Goal: Transaction & Acquisition: Purchase product/service

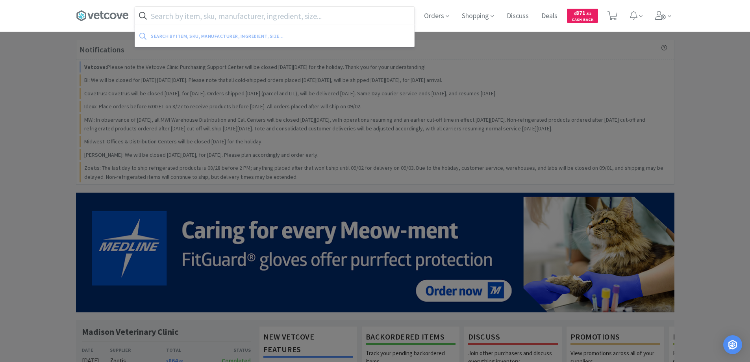
click at [160, 18] on input "text" at bounding box center [274, 16] width 279 height 18
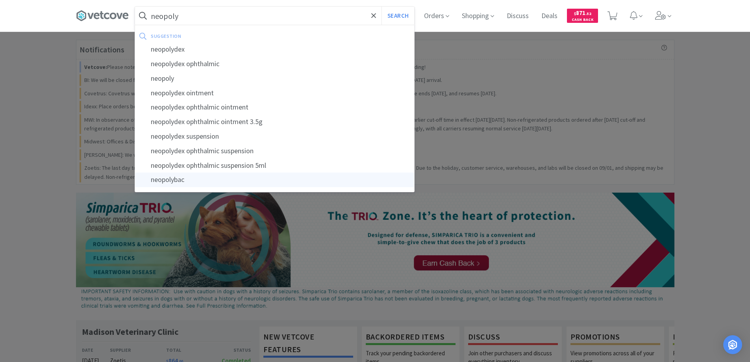
click at [181, 178] on div "neopolybac" at bounding box center [274, 180] width 279 height 15
type input "neopolybac"
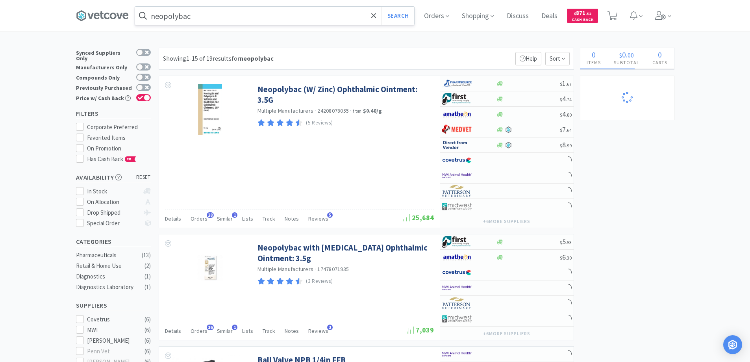
select select "2"
select select "1"
select select "3"
select select "1"
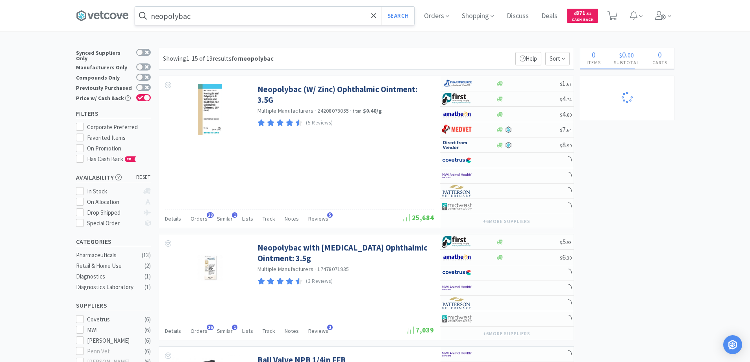
select select "1"
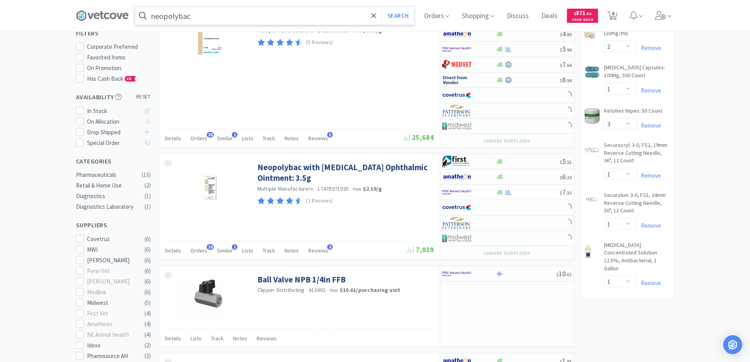
select select "1"
select select "4"
select select "1"
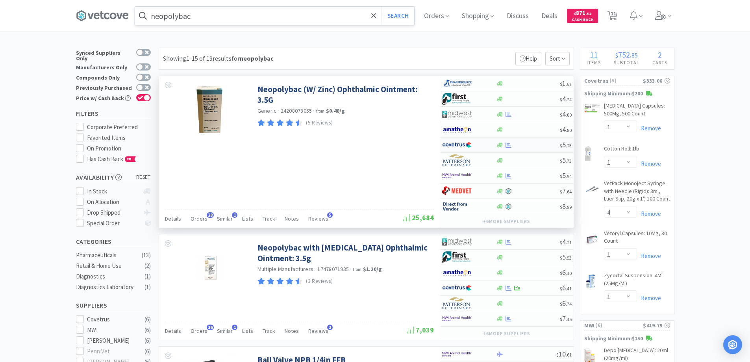
click at [484, 143] on div at bounding box center [463, 144] width 43 height 13
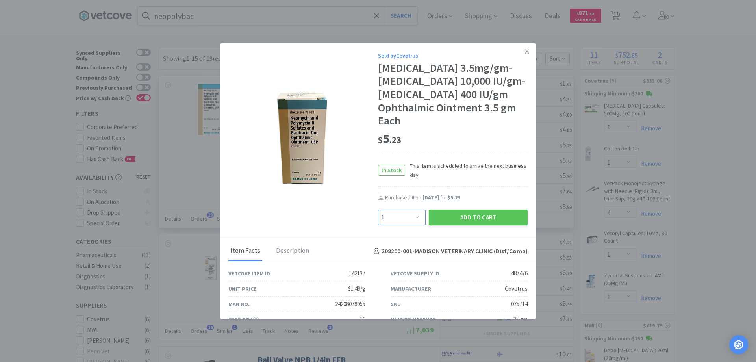
click at [413, 217] on select "Enter Quantity 1 2 3 4 5 6 7 8 9 10 11 12 13 14 15 16 17 18 19 20 Enter Quantity" at bounding box center [402, 218] width 48 height 16
select select "6"
click at [378, 210] on select "Enter Quantity 1 2 3 4 5 6 7 8 9 10 11 12 13 14 15 16 17 18 19 20 Enter Quantity" at bounding box center [402, 218] width 48 height 16
click at [463, 217] on button "Add to Cart" at bounding box center [478, 218] width 99 height 16
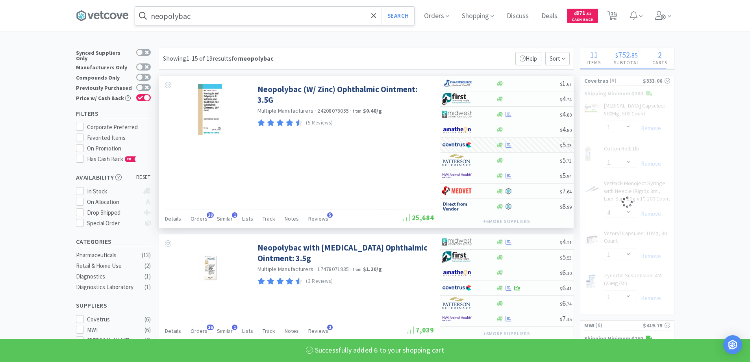
select select "6"
select select "4"
select select "1"
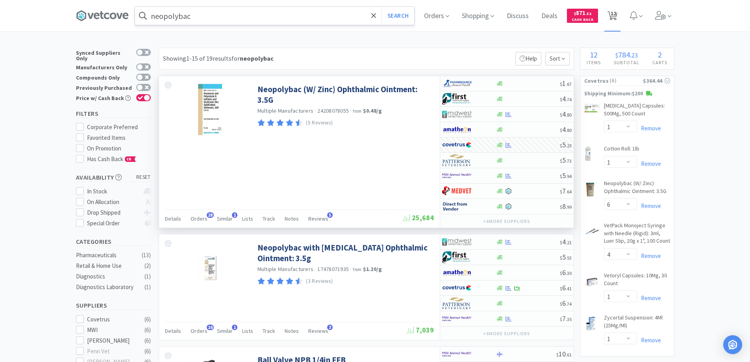
click at [616, 14] on span "12" at bounding box center [614, 14] width 6 height 32
select select "1"
select select "6"
select select "4"
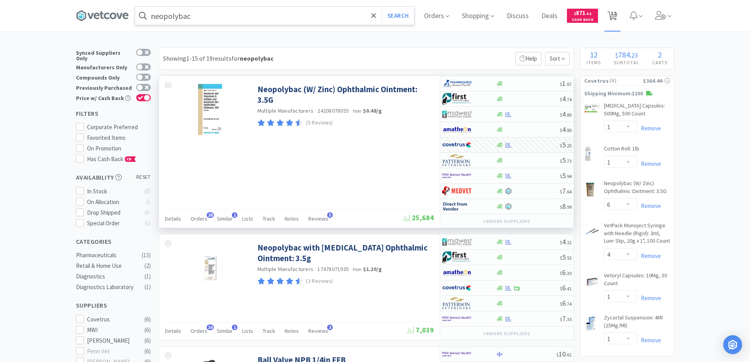
select select "1"
select select "2"
select select "1"
select select "3"
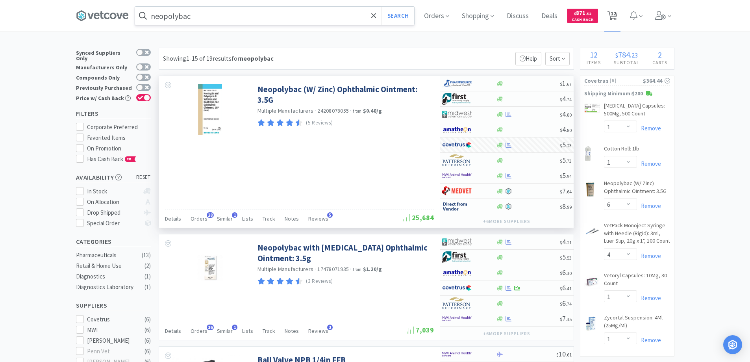
select select "1"
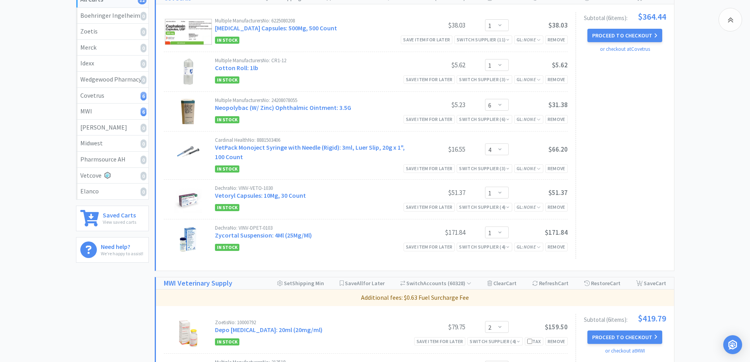
scroll to position [118, 0]
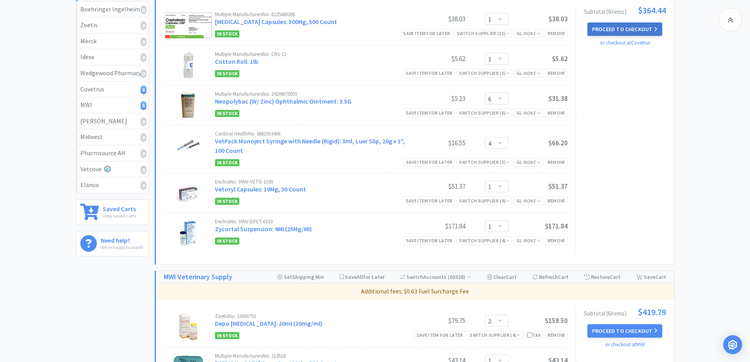
click at [624, 28] on button "Proceed to Checkout" at bounding box center [625, 28] width 75 height 13
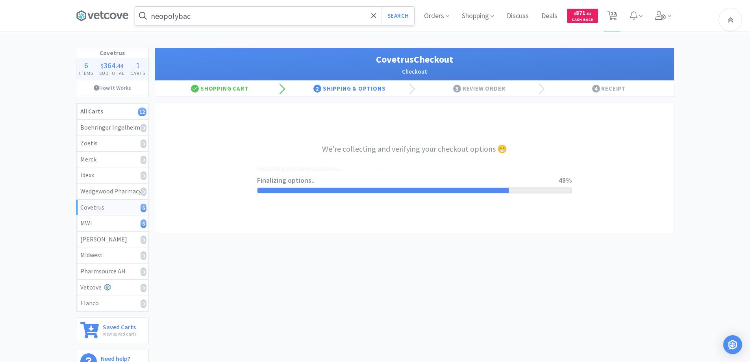
select select "ACCOUNT"
select select "cvt-standard-net"
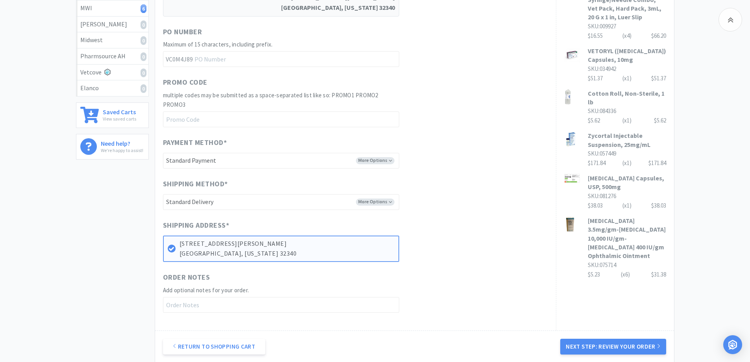
scroll to position [297, 0]
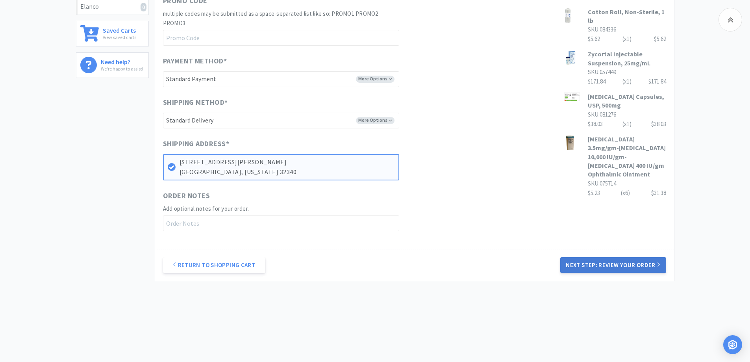
click at [607, 266] on button "Next Step: Review Your Order" at bounding box center [614, 265] width 106 height 16
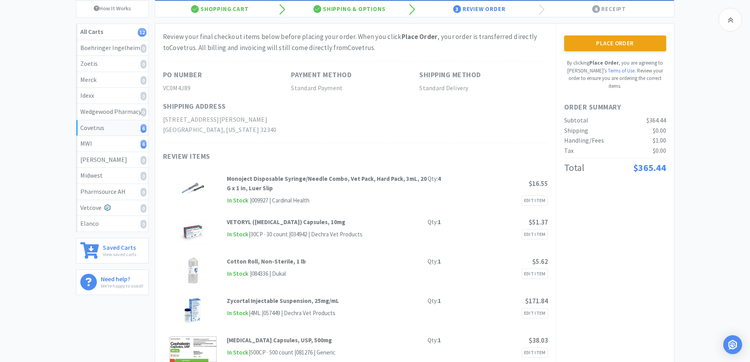
scroll to position [79, 0]
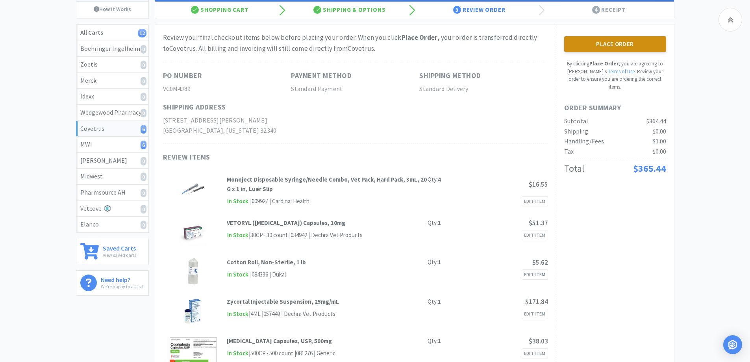
click at [611, 43] on button "Place Order" at bounding box center [616, 44] width 102 height 16
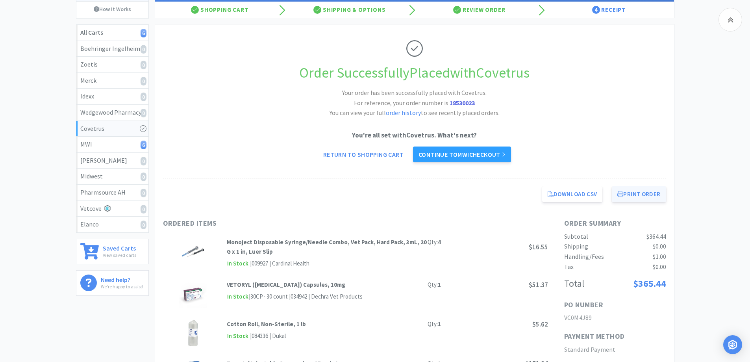
click at [639, 193] on button "Print Order" at bounding box center [639, 194] width 54 height 16
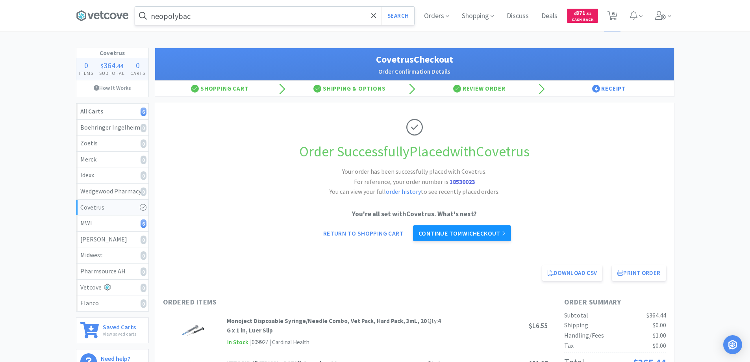
click at [437, 231] on link "Continue to MWI checkout" at bounding box center [462, 233] width 98 height 16
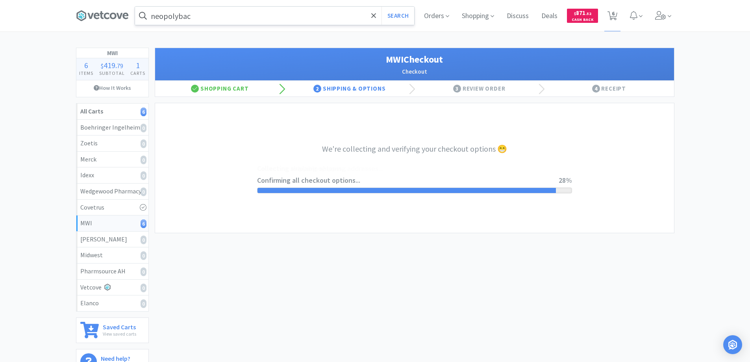
select select "STD_"
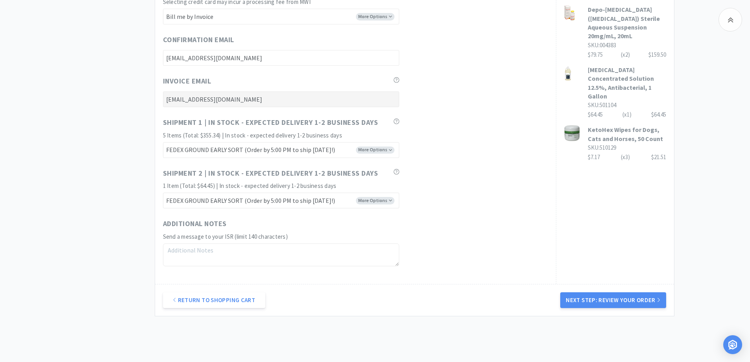
scroll to position [394, 0]
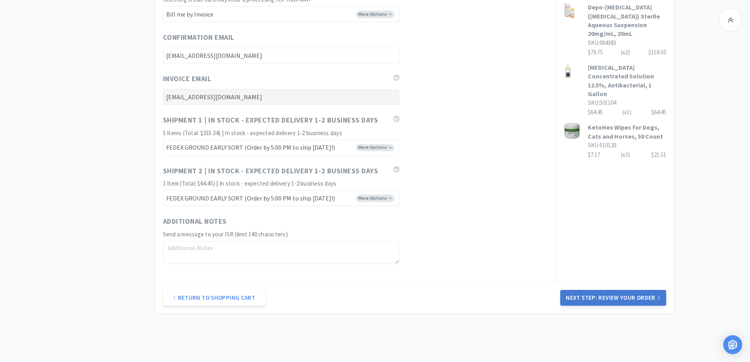
click at [606, 296] on button "Next Step: Review Your Order" at bounding box center [614, 298] width 106 height 16
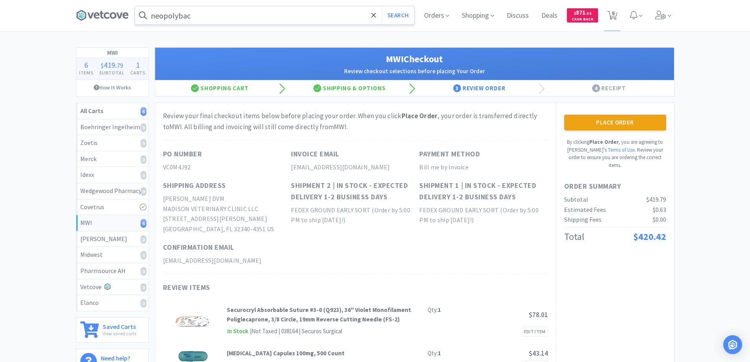
scroll to position [0, 0]
click at [603, 121] on button "Place Order" at bounding box center [616, 123] width 102 height 16
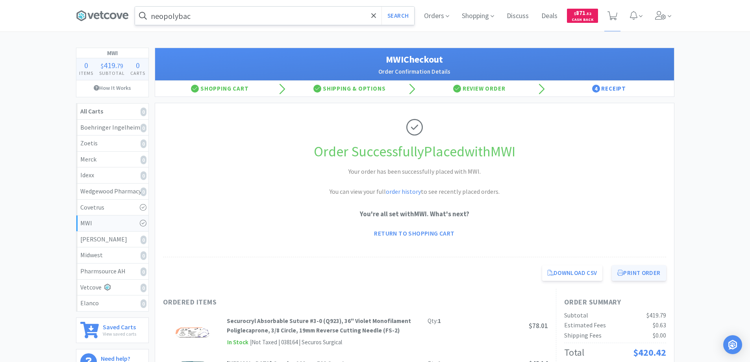
click at [638, 272] on button "Print Order" at bounding box center [639, 273] width 54 height 16
click at [98, 14] on icon at bounding box center [97, 16] width 6 height 6
